Goal: Task Accomplishment & Management: Manage account settings

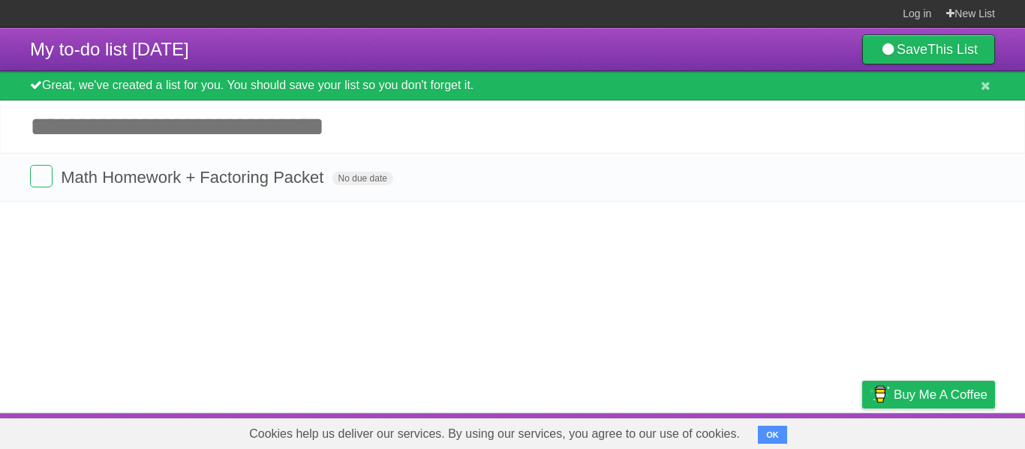
click at [967, 173] on link at bounding box center [981, 177] width 29 height 25
click at [974, 188] on icon at bounding box center [981, 177] width 21 height 25
click at [32, 170] on label at bounding box center [41, 176] width 23 height 23
click at [989, 182] on icon at bounding box center [981, 177] width 21 height 25
